Goal: Information Seeking & Learning: Get advice/opinions

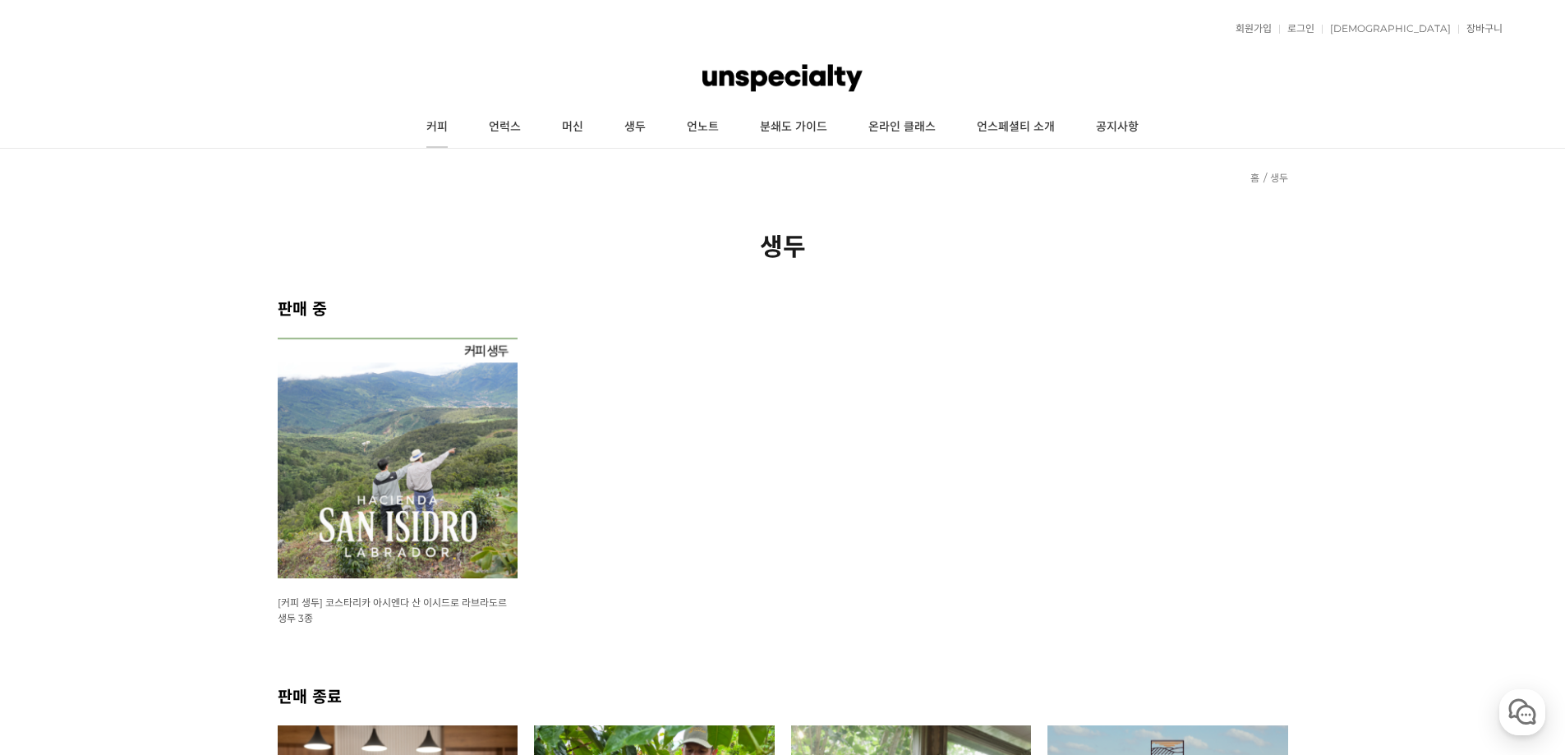
click at [443, 126] on link "커피" at bounding box center [437, 127] width 62 height 41
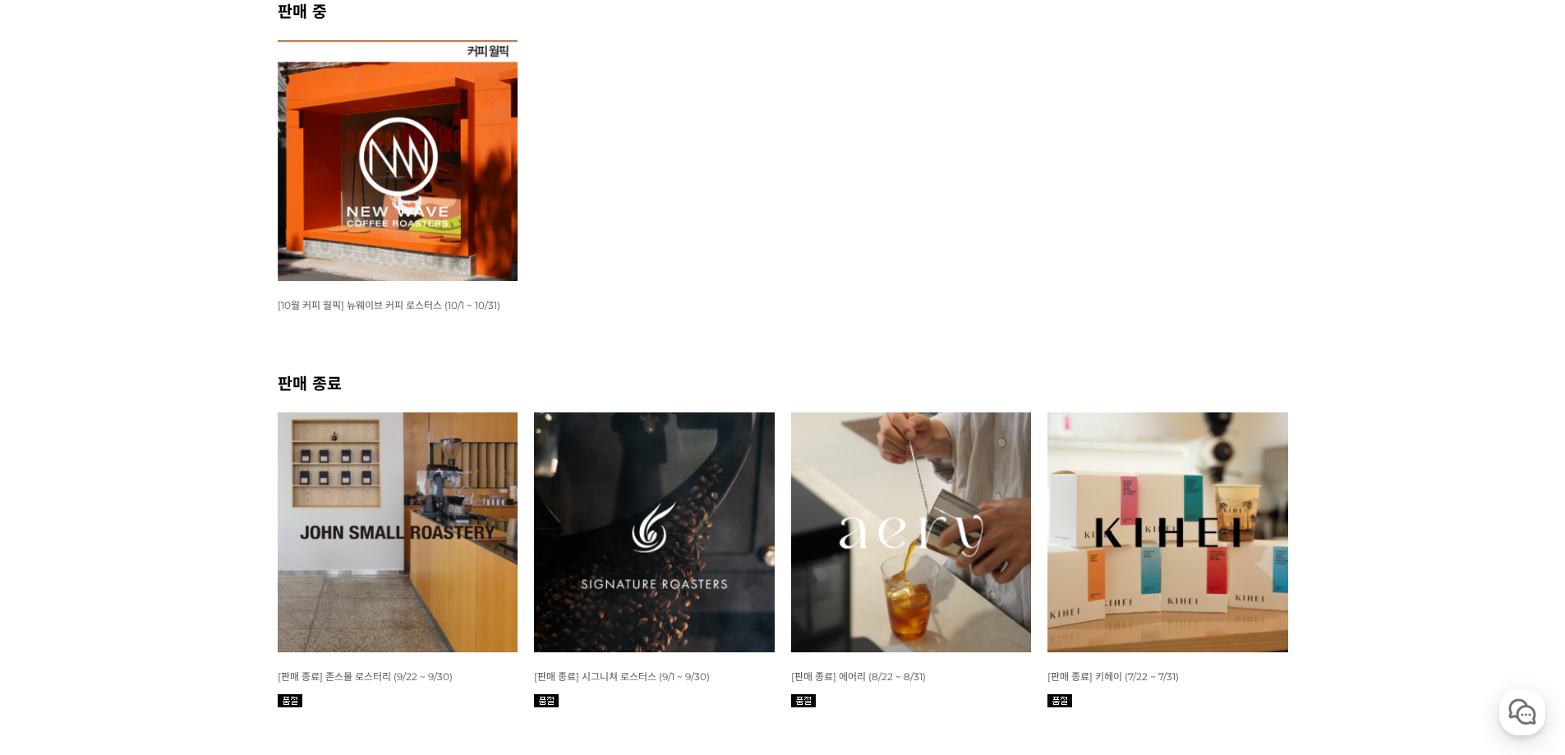
scroll to position [329, 0]
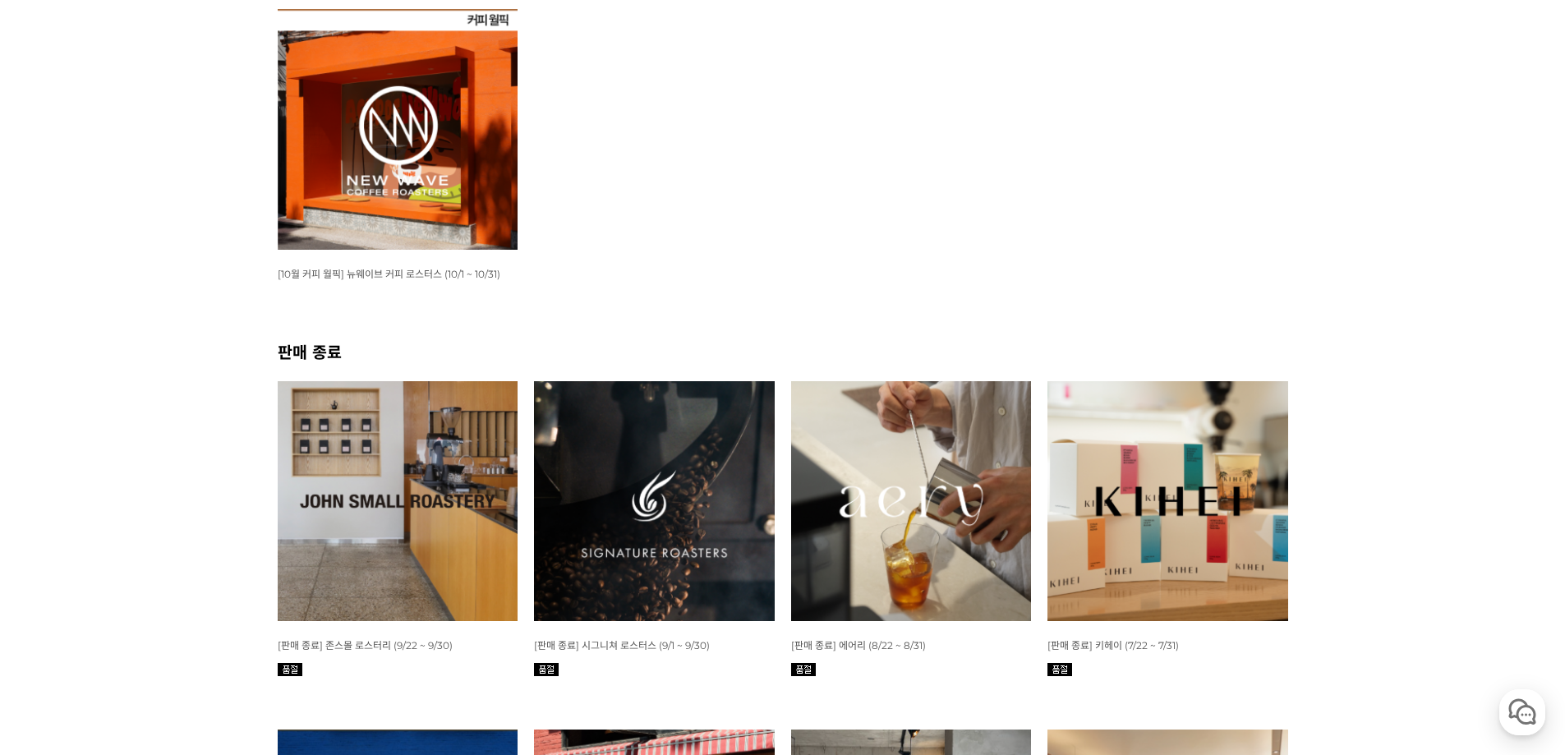
click at [437, 209] on img at bounding box center [398, 129] width 241 height 241
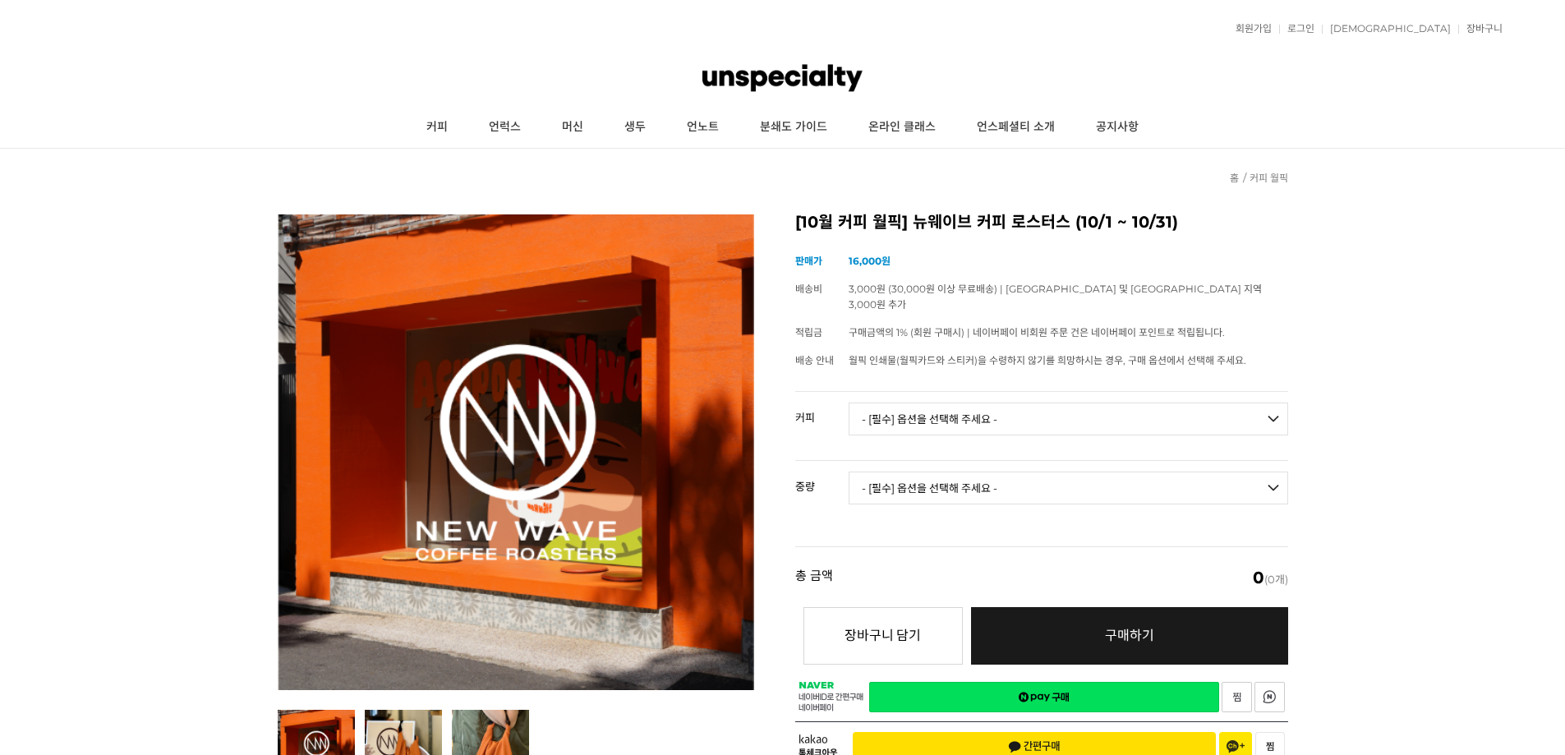
click at [999, 403] on select "- [필수] 옵션을 선택해 주세요 - ------------------- 언스페셜티 분쇄도 가이드 종이 받기 (주문 1건당 최대 1개 제공) …" at bounding box center [1068, 419] width 439 height 33
select select "[PERSON_NAME] (언스페셜티 블렌드)"
click at [849, 403] on select "- [필수] 옵션을 선택해 주세요 - ------------------- 언스페셜티 분쇄도 가이드 종이 받기 (주문 1건당 최대 1개 제공) …" at bounding box center [1068, 419] width 439 height 33
click at [999, 472] on select "- [필수] 옵션을 선택해 주세요 - ------------------- 200g" at bounding box center [1068, 488] width 439 height 33
select select "200g"
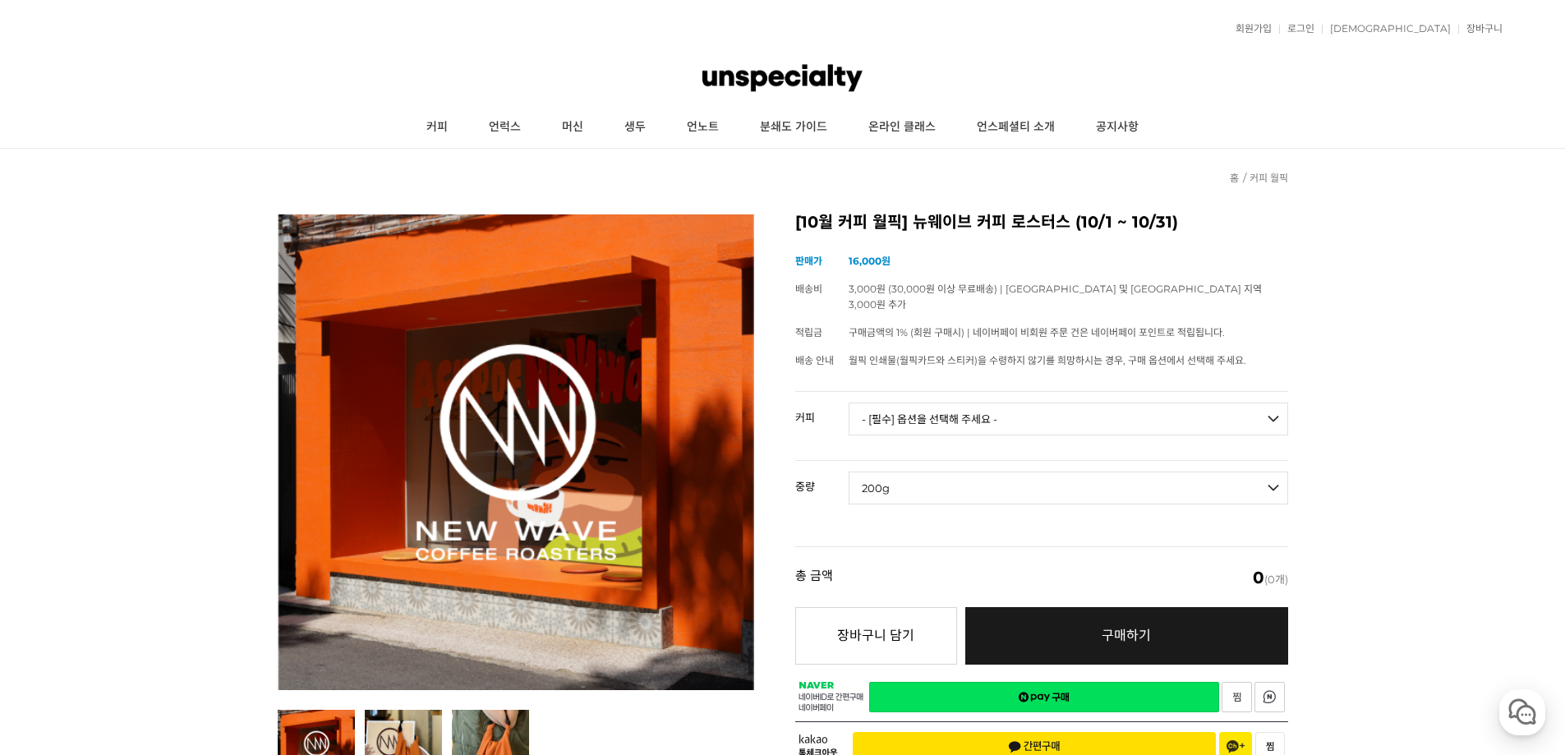
click at [849, 472] on select "- [필수] 옵션을 선택해 주세요 - ------------------- 200g" at bounding box center [1068, 488] width 439 height 33
select select "*"
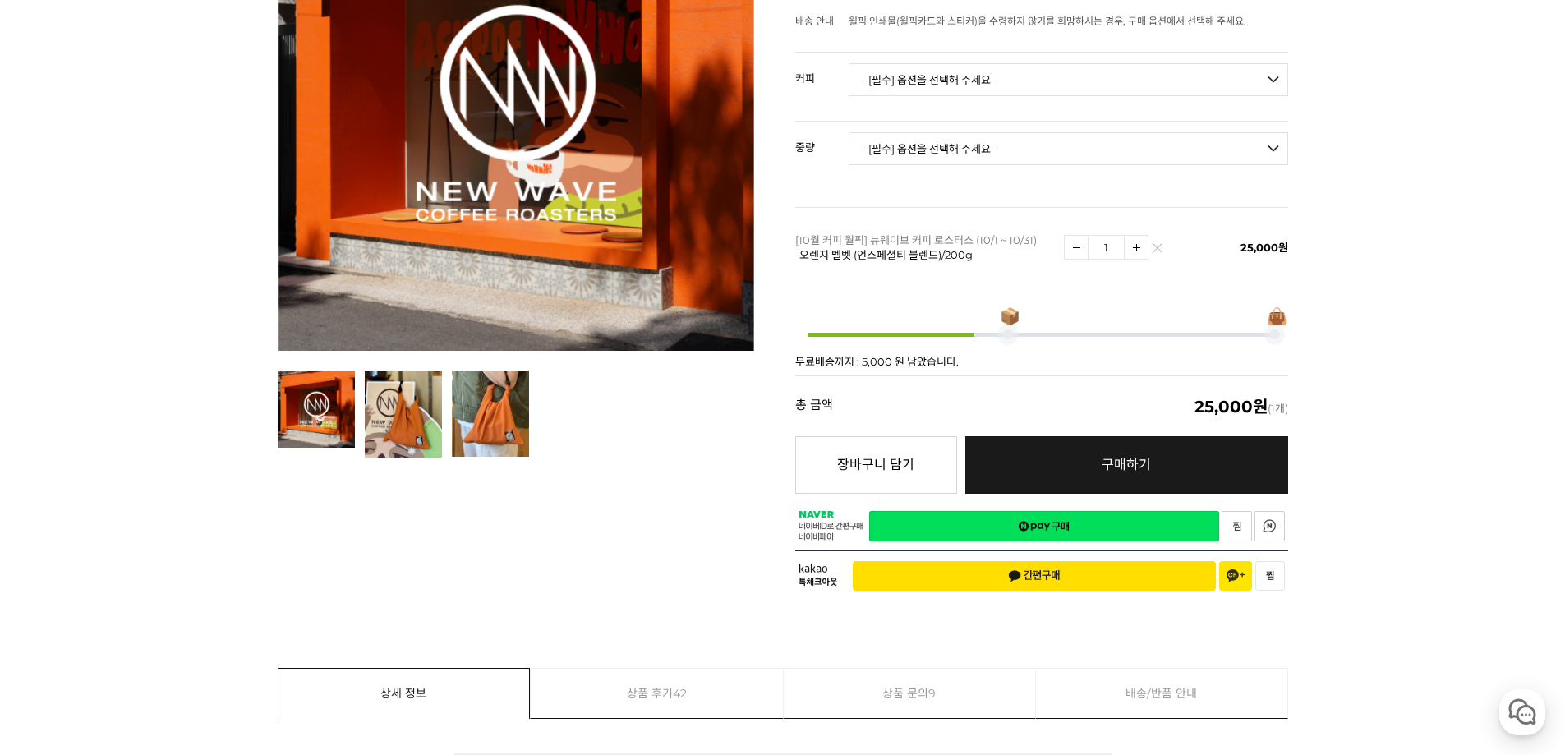
scroll to position [164, 0]
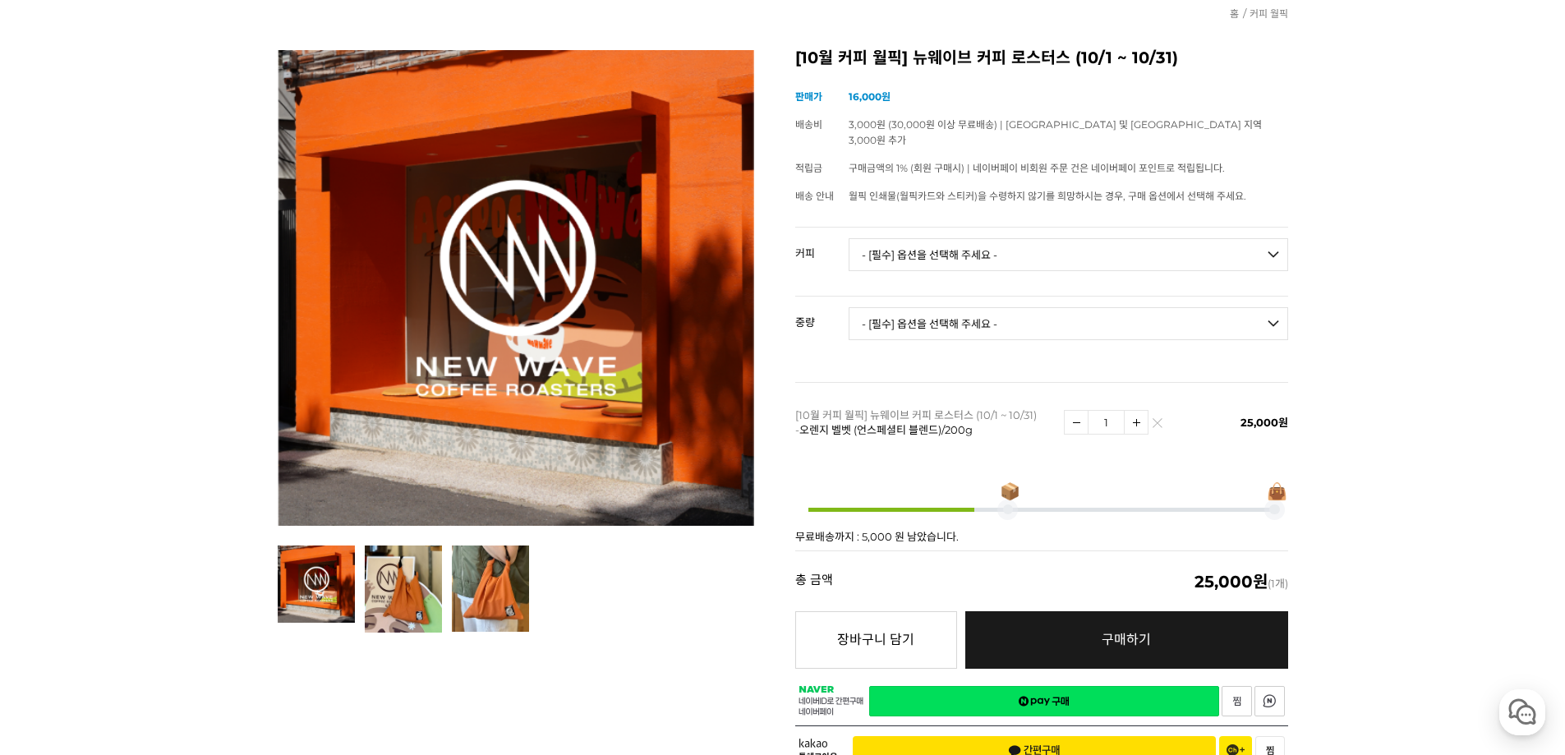
click at [1137, 238] on select "- [필수] 옵션을 선택해 주세요 - ------------------- 언스페셜티 분쇄도 가이드 종이 받기 (주문 1건당 최대 1개 제공) …" at bounding box center [1068, 254] width 439 height 33
select select "언스페셜티 분쇄도 가이드 종이 받기 (주문 1건당 최대 1개 제공)"
click at [849, 238] on select "- [필수] 옵션을 선택해 주세요 - ------------------- 언스페셜티 분쇄도 가이드 종이 받기 (주문 1건당 최대 1개 제공) …" at bounding box center [1068, 254] width 439 height 33
click at [1182, 238] on select "- [필수] 옵션을 선택해 주세요 - ------------------- 언스페셜티 분쇄도 가이드 종이 받기 (주문 1건당 최대 1개 제공) …" at bounding box center [1068, 254] width 439 height 33
click at [849, 238] on select "- [필수] 옵션을 선택해 주세요 - ------------------- 언스페셜티 분쇄도 가이드 종이 받기 (주문 1건당 최대 1개 제공) …" at bounding box center [1068, 254] width 439 height 33
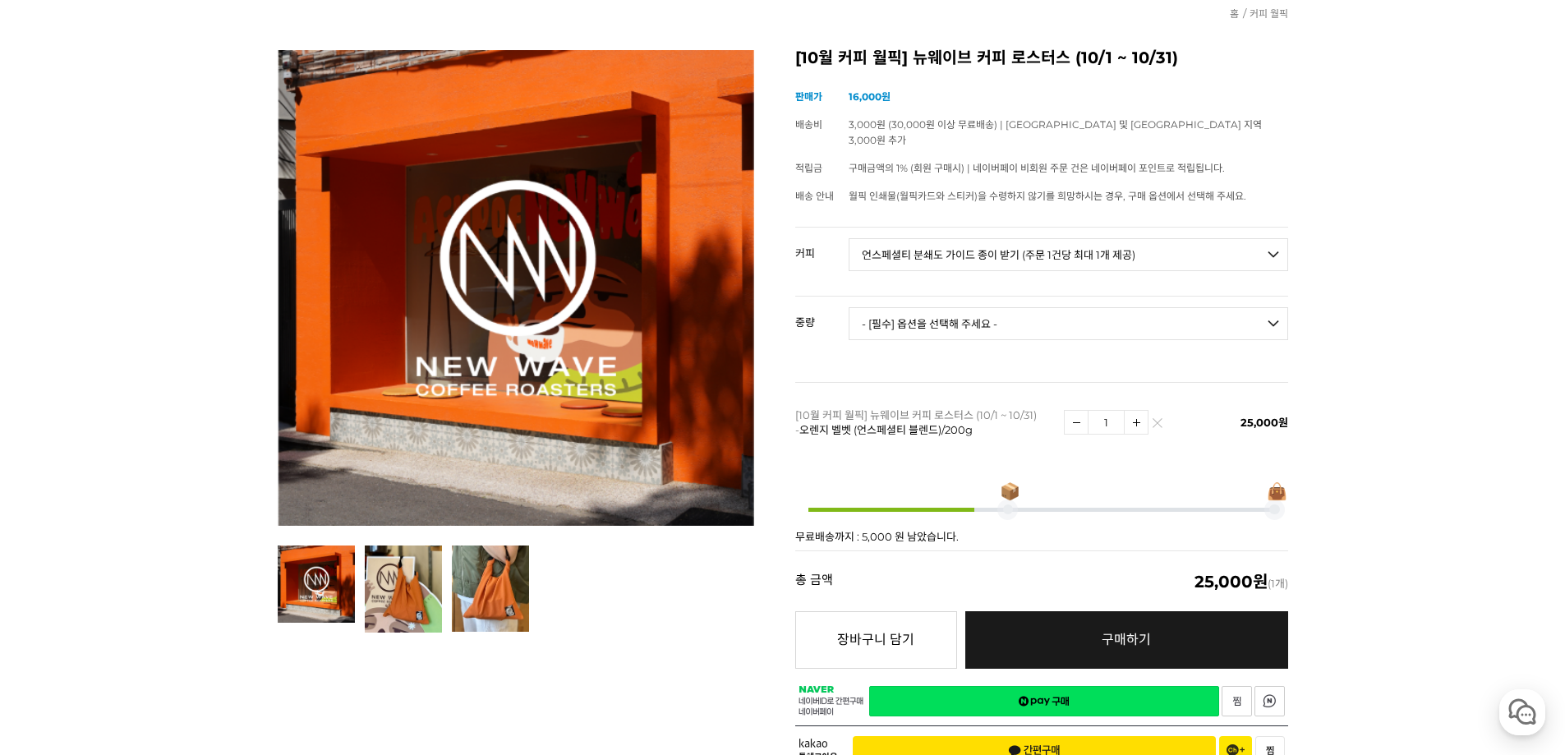
click at [1052, 308] on select "- [필수] 옵션을 선택해 주세요 - ------------------- 해당없음" at bounding box center [1068, 323] width 439 height 33
select select "해당없음"
click at [849, 307] on select "- [필수] 옵션을 선택해 주세요 - ------------------- 해당없음" at bounding box center [1068, 323] width 439 height 33
select select "*"
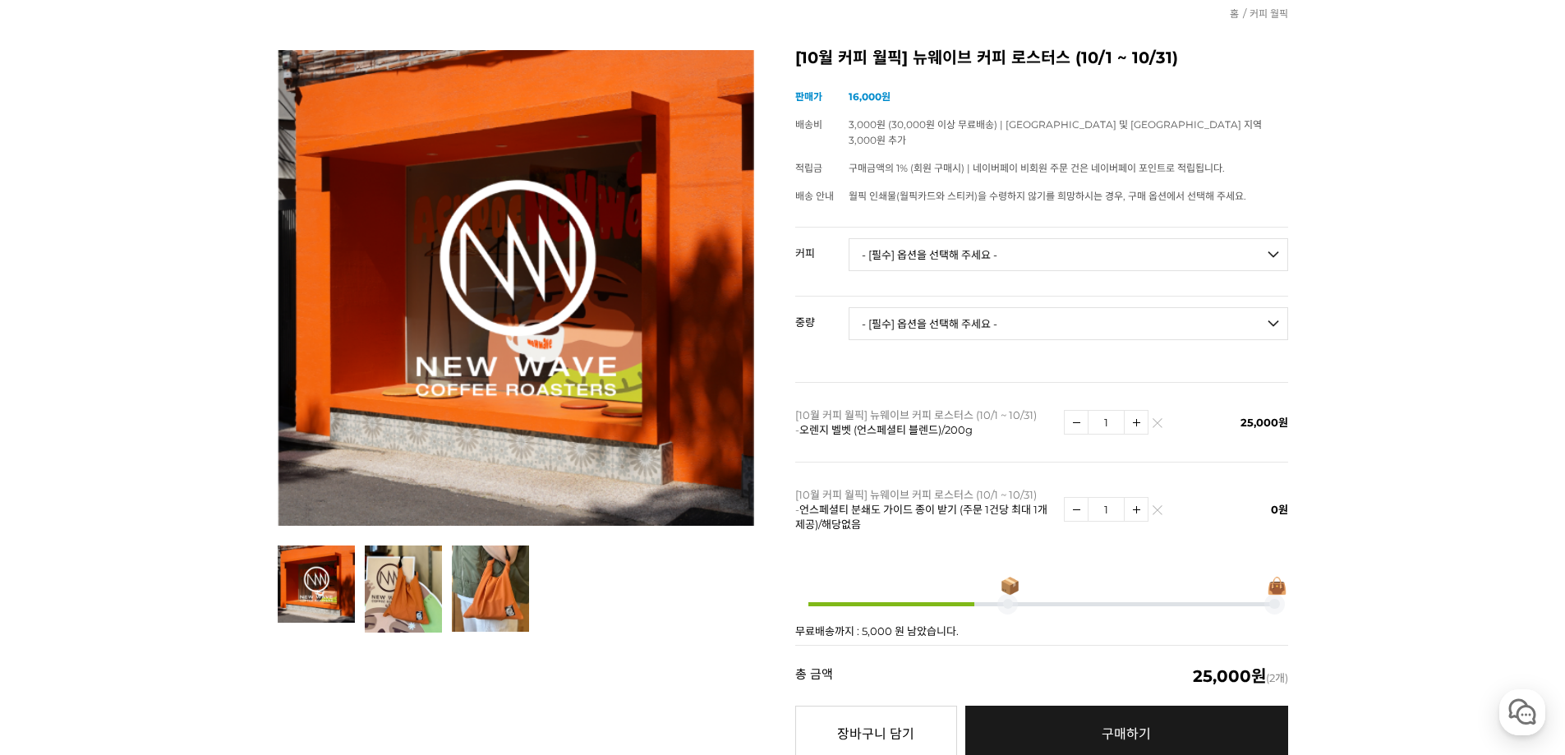
click at [1071, 238] on select "- [필수] 옵션을 선택해 주세요 - ------------------- 언스페셜티 분쇄도 가이드 종이 받기 (주문 1건당 최대 1개 제공) …" at bounding box center [1068, 254] width 439 height 33
select select "드립백 : 퍼스트 웨이브 1box (10g * 8ea)"
click at [849, 238] on select "- [필수] 옵션을 선택해 주세요 - ------------------- 언스페셜티 분쇄도 가이드 종이 받기 (주문 1건당 최대 1개 제공) …" at bounding box center [1068, 254] width 439 height 33
click at [1060, 311] on select "- [필수] 옵션을 선택해 주세요 - ------------------- 해당없음" at bounding box center [1068, 323] width 439 height 33
select select "해당없음"
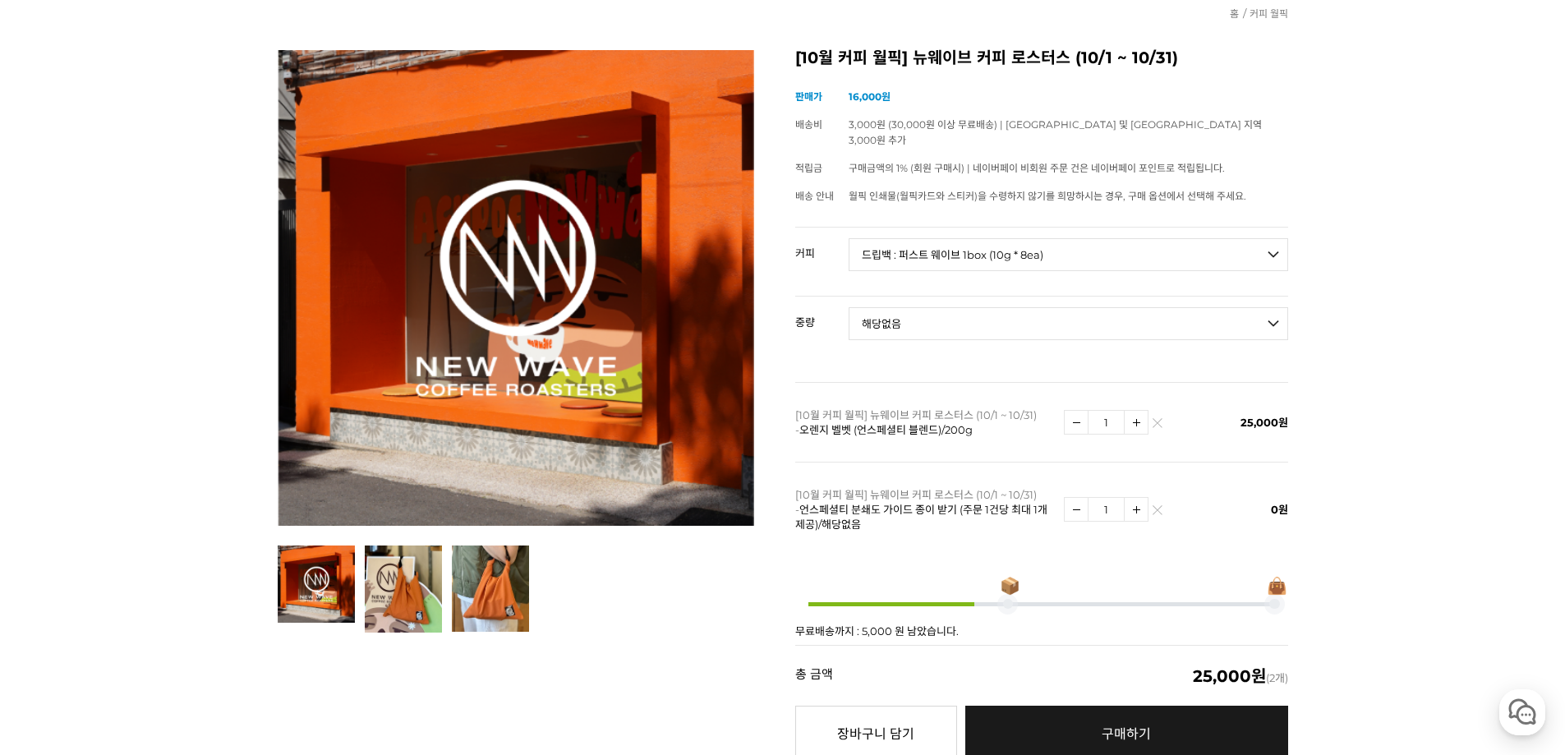
click at [849, 307] on select "- [필수] 옵션을 선택해 주세요 - ------------------- 해당없음" at bounding box center [1068, 323] width 439 height 33
select select "*"
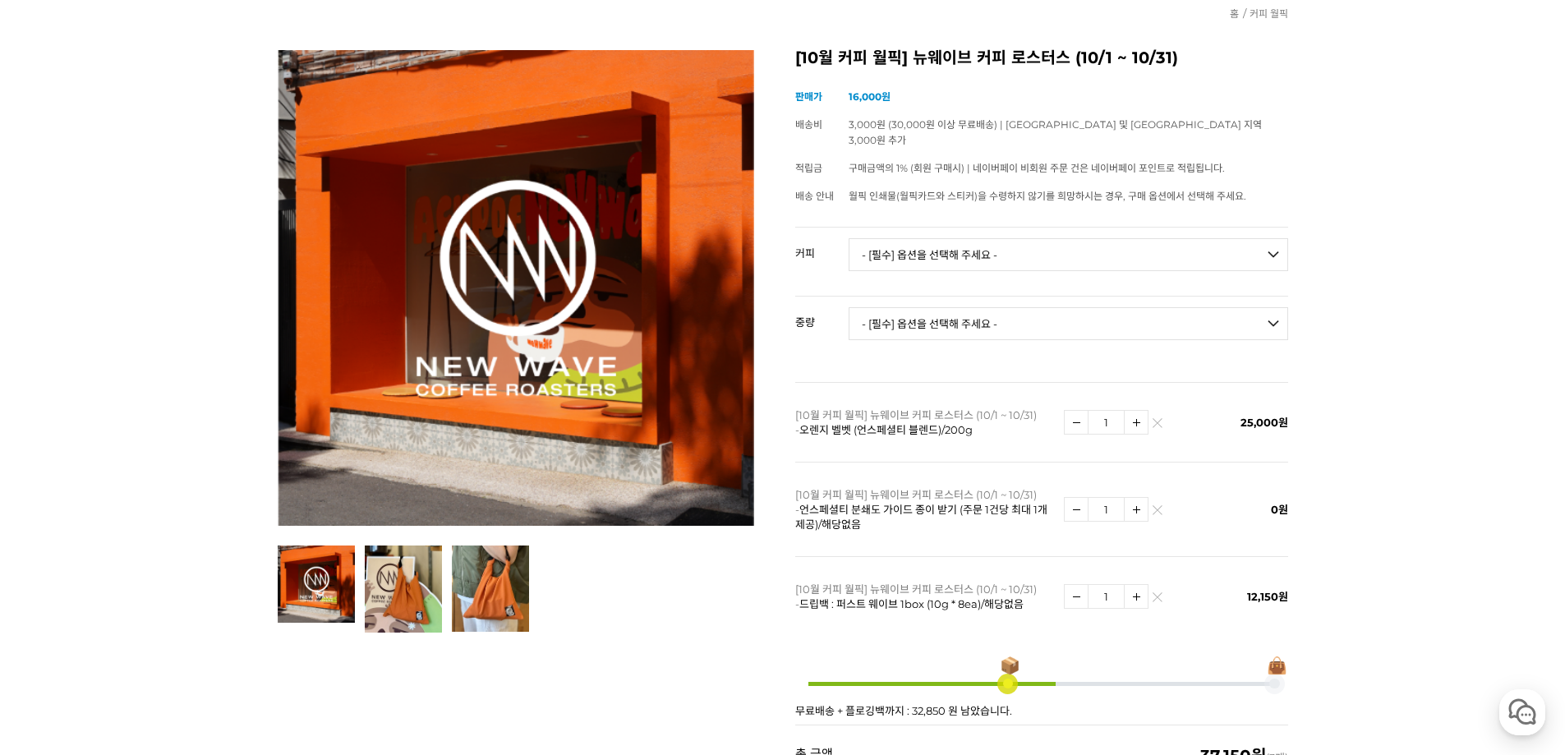
scroll to position [246, 0]
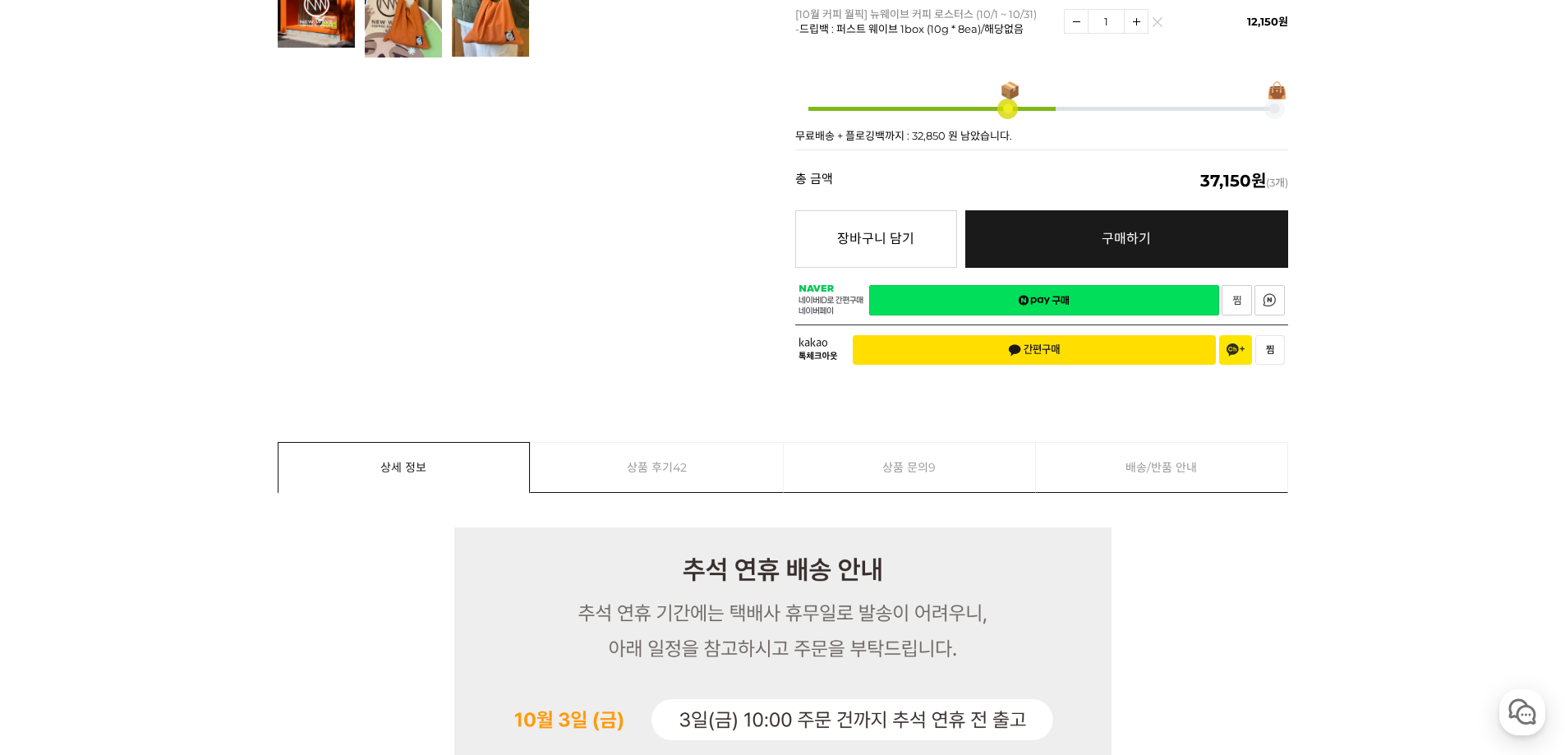
click at [660, 444] on link "상품 후기 42" at bounding box center [657, 467] width 252 height 49
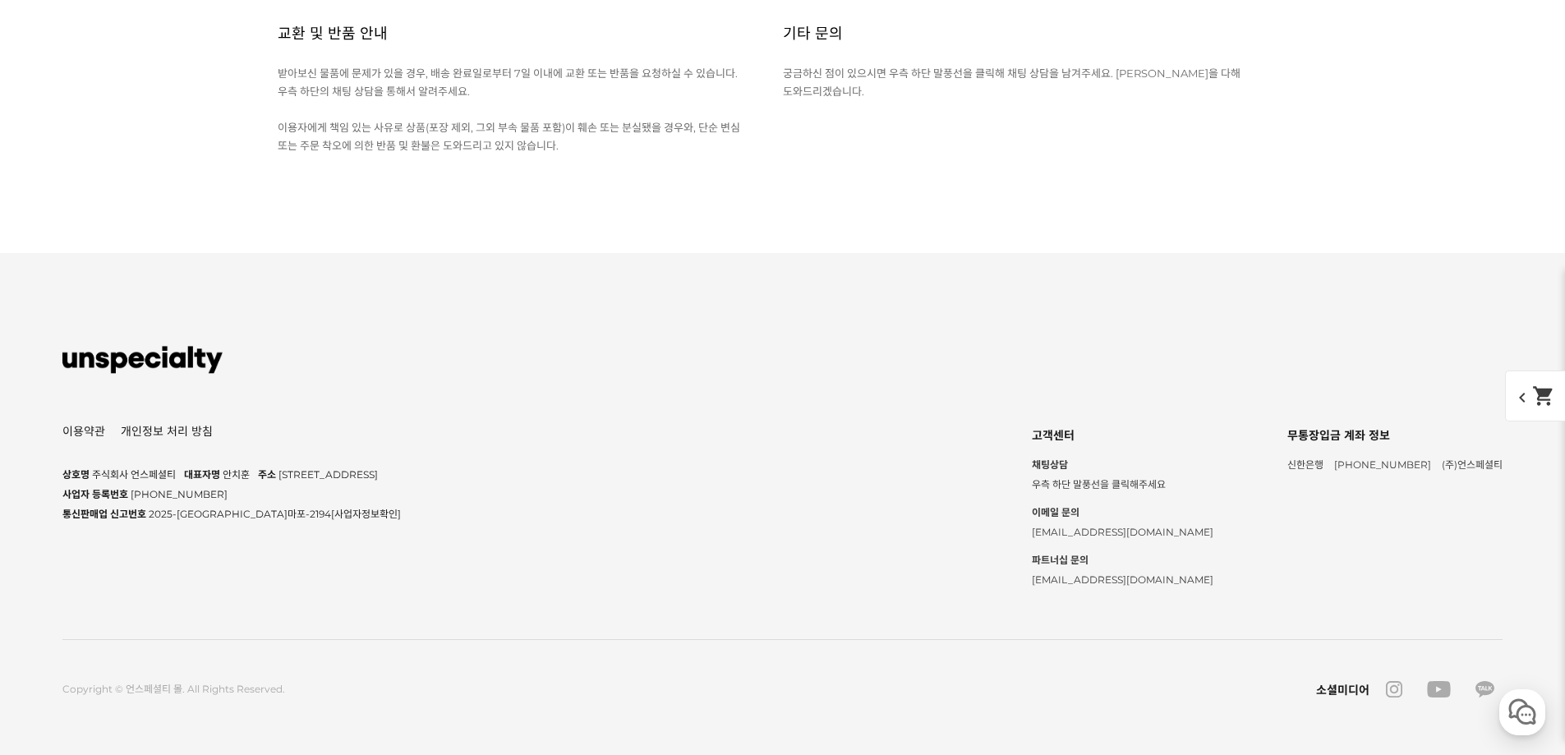
scroll to position [10288, 0]
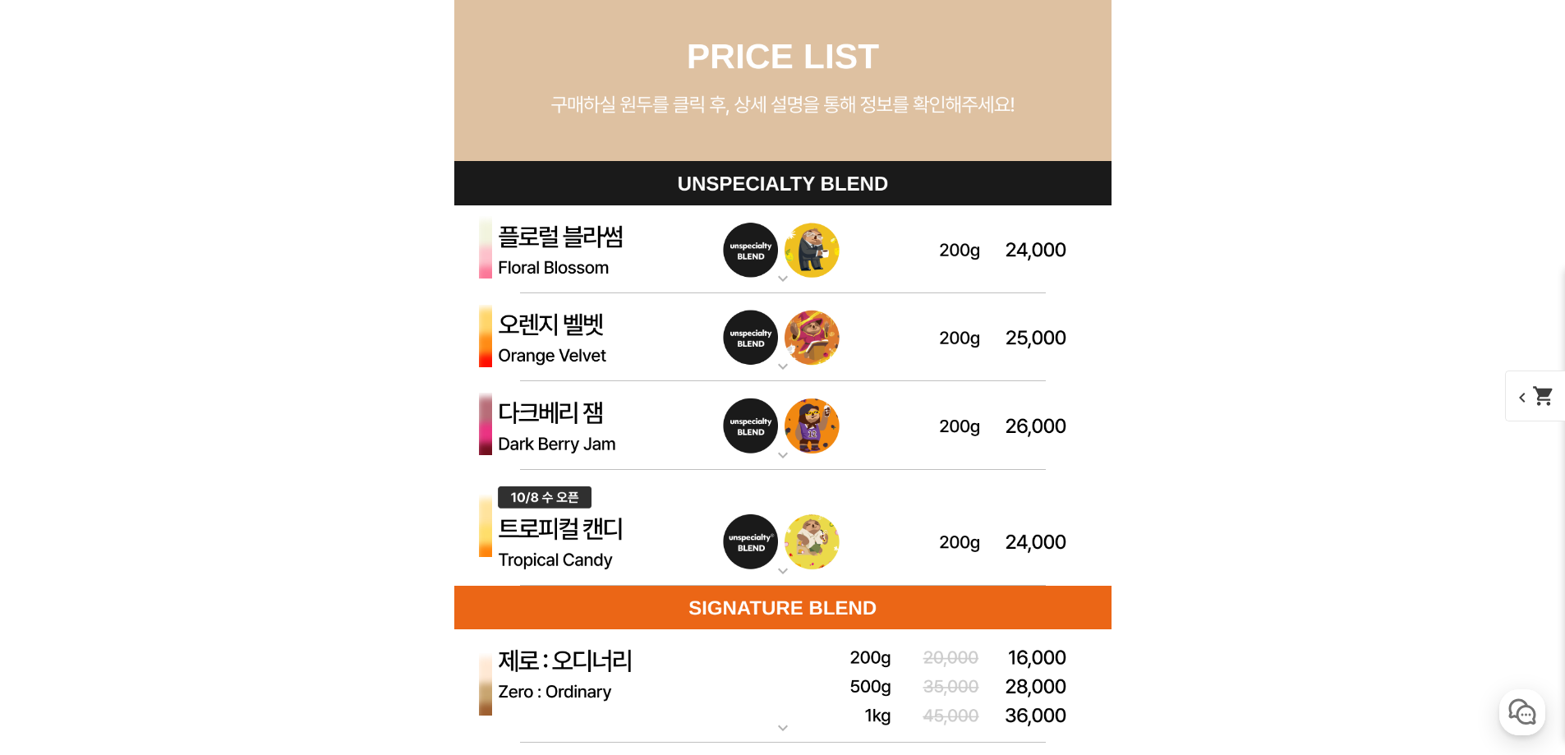
scroll to position [4291, 0]
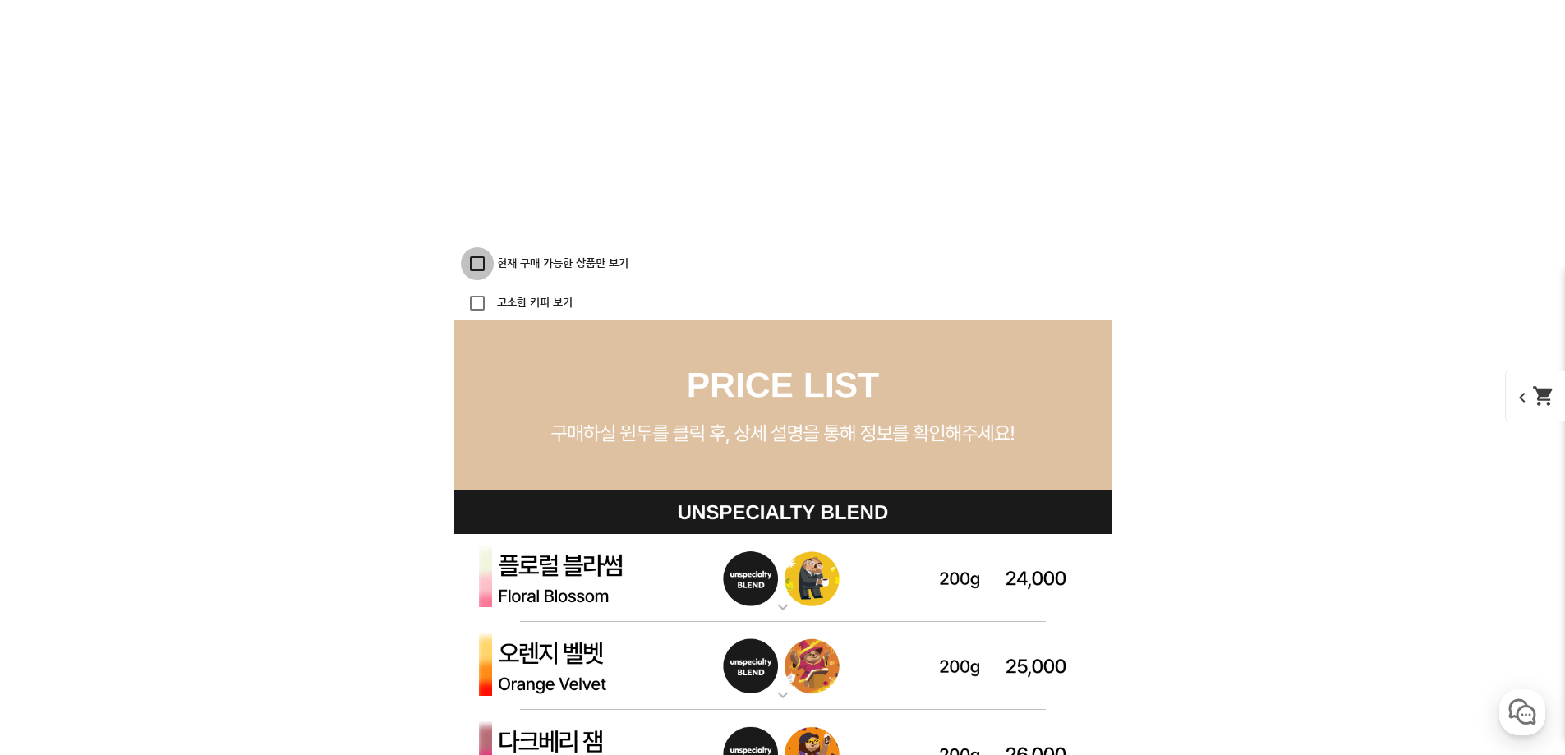
click at [476, 265] on input "현재 구매 가능한 상품만 보기" at bounding box center [477, 263] width 33 height 33
checkbox input "true"
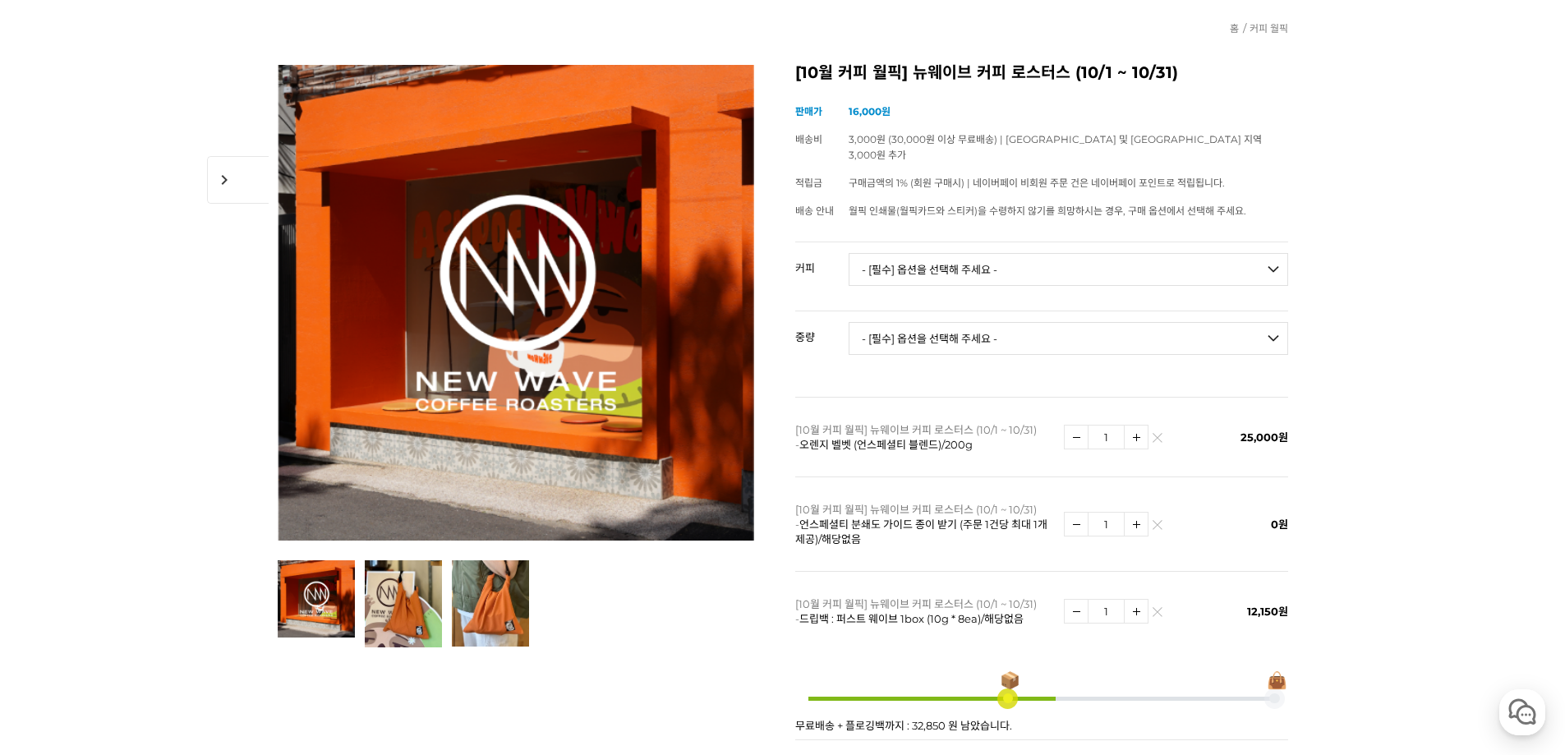
scroll to position [0, 0]
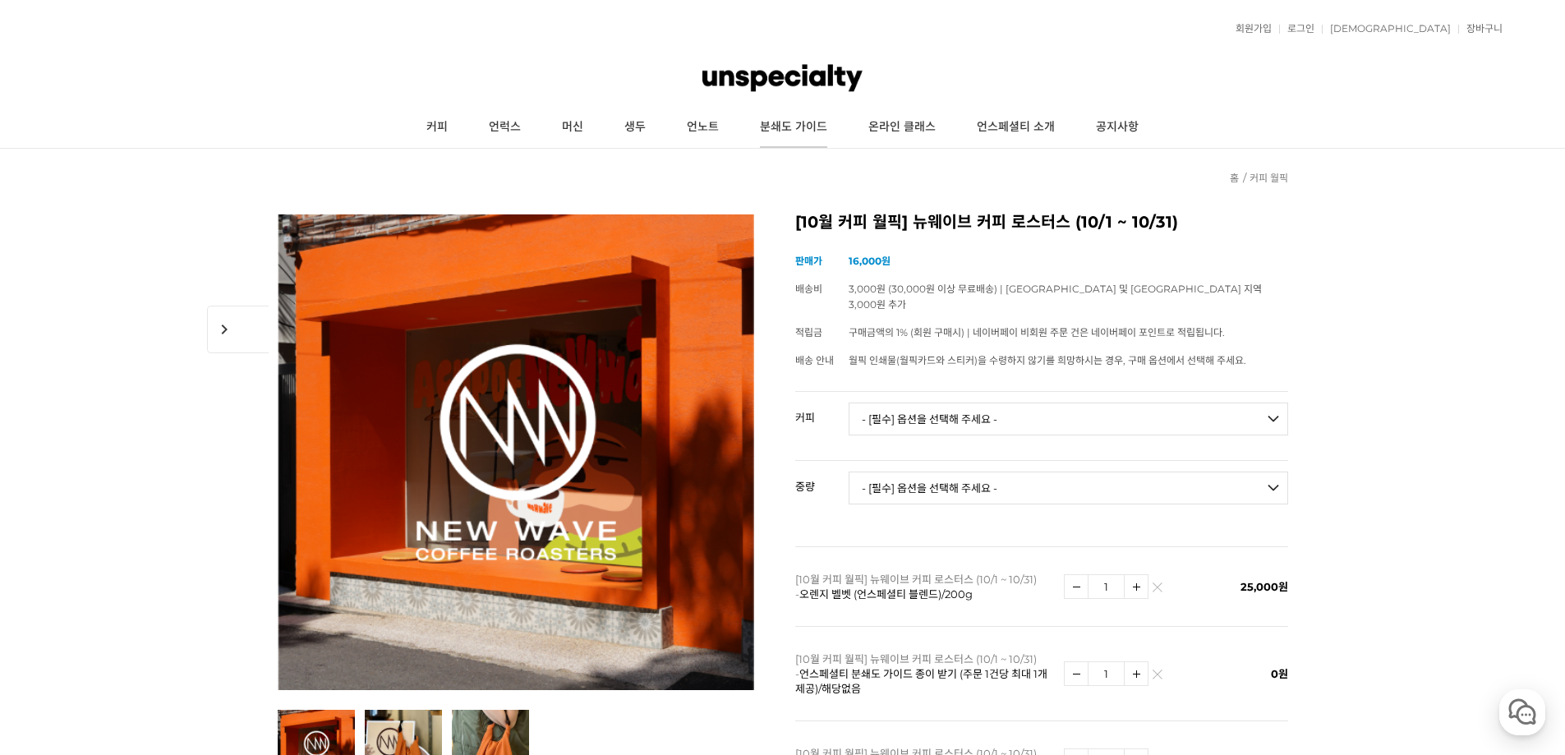
click at [764, 119] on link "분쇄도 가이드" at bounding box center [793, 127] width 108 height 41
click at [721, 71] on img at bounding box center [781, 77] width 159 height 49
